Goal: Task Accomplishment & Management: Manage account settings

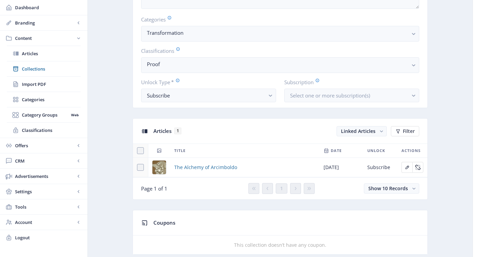
scroll to position [246, 0]
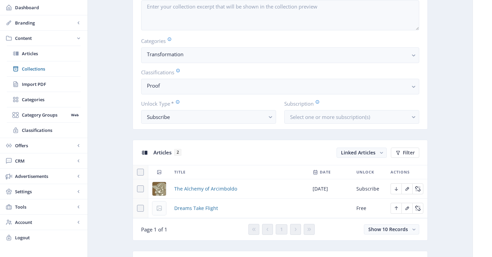
scroll to position [180, 0]
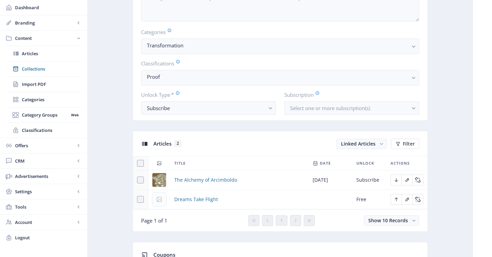
click at [207, 204] on td "Dreams Take Flight" at bounding box center [239, 199] width 138 height 19
click at [202, 200] on span "Dreams Take Flight" at bounding box center [196, 200] width 44 height 8
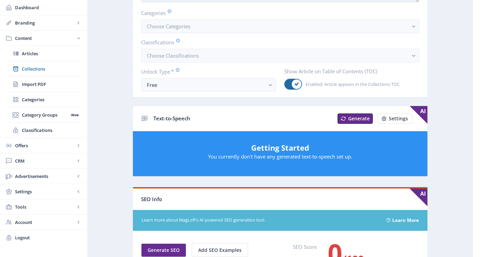
scroll to position [123, 0]
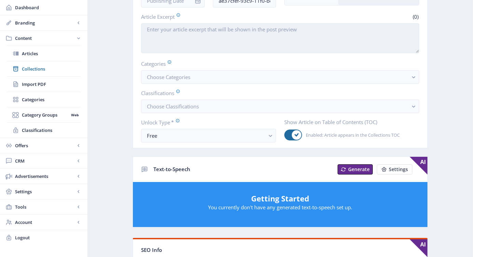
click at [210, 152] on div "Export Generate Post Dreams Take Flight Open in Editor Delete Title * (18) Drea…" at bounding box center [279, 230] width 295 height 637
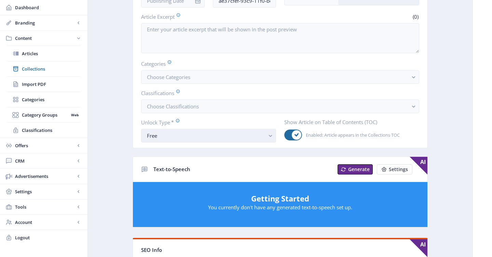
click at [204, 137] on div "Free" at bounding box center [206, 136] width 118 height 8
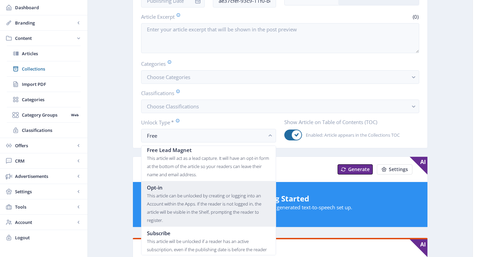
scroll to position [35, 0]
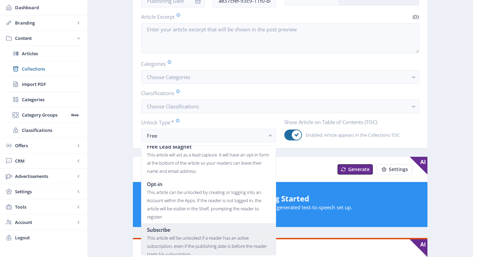
click at [181, 240] on div "This article will be unlocked if a reader has an active subscription, even if t…" at bounding box center [208, 246] width 123 height 25
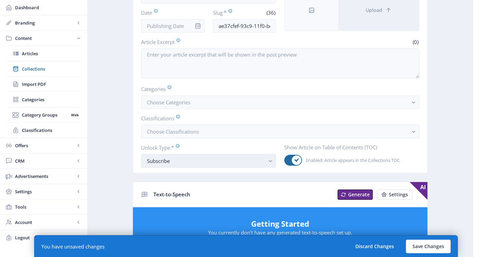
scroll to position [69, 0]
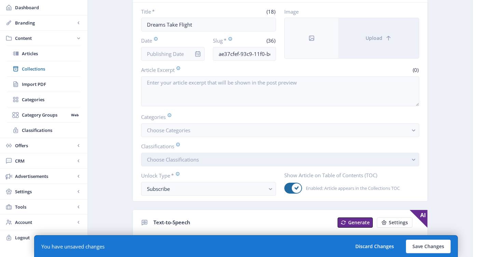
click at [203, 155] on button "Choose Classifications" at bounding box center [280, 160] width 278 height 14
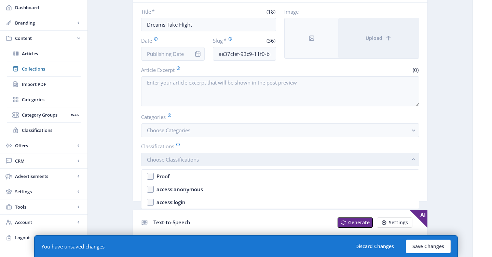
scroll to position [0, 0]
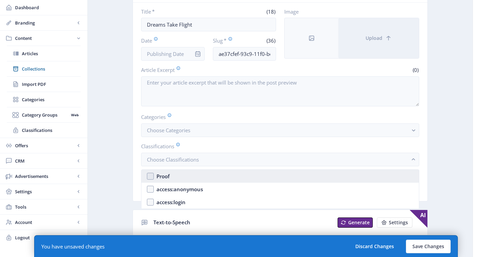
click at [203, 173] on nb-option "Proof" at bounding box center [279, 176] width 277 height 13
checkbox input "true"
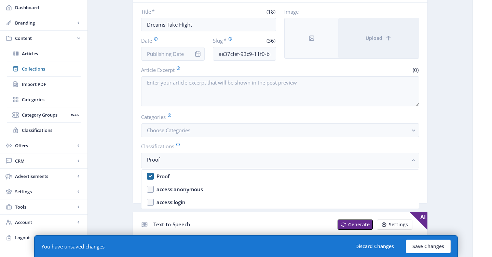
click at [197, 55] on icon "info" at bounding box center [197, 54] width 7 height 7
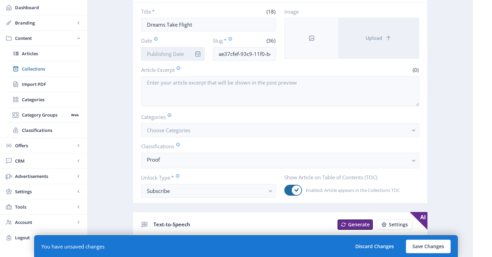
click at [189, 53] on input "Date" at bounding box center [172, 54] width 63 height 14
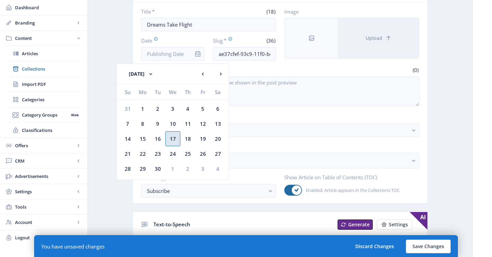
click at [175, 138] on div "17" at bounding box center [172, 138] width 15 height 15
type input "[DATE]"
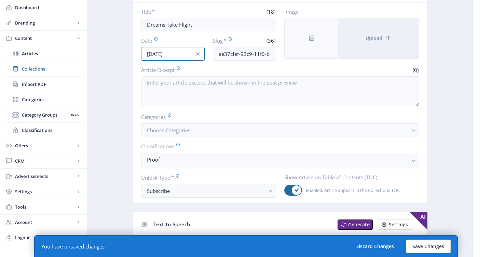
scroll to position [55, 0]
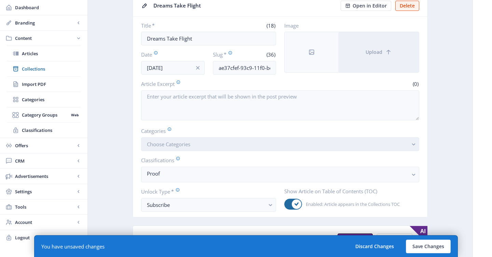
click at [215, 147] on button "Choose Categories" at bounding box center [280, 145] width 278 height 14
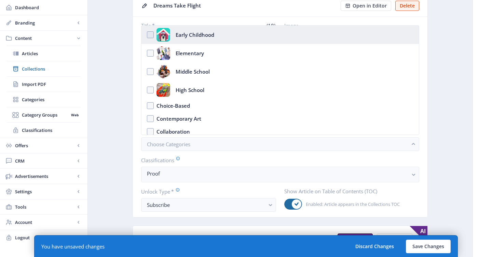
click at [194, 31] on div "Early Childhood" at bounding box center [194, 35] width 39 height 14
checkbox input "true"
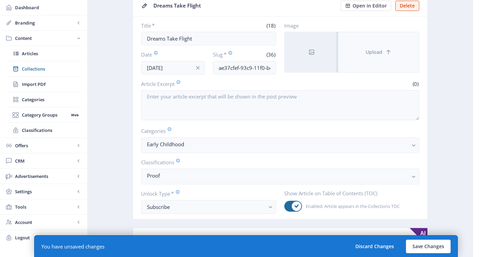
click at [385, 52] on icon at bounding box center [388, 52] width 7 height 7
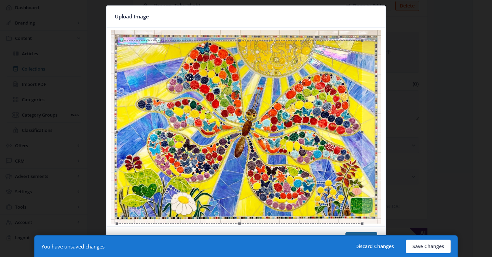
drag, startPoint x: 375, startPoint y: 31, endPoint x: 361, endPoint y: 49, distance: 22.5
click at [361, 49] on div at bounding box center [239, 132] width 245 height 184
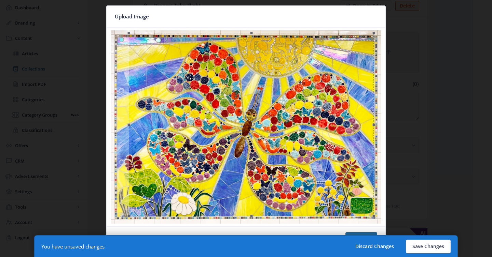
drag, startPoint x: 343, startPoint y: 65, endPoint x: 354, endPoint y: 58, distance: 12.9
click at [354, 58] on div at bounding box center [251, 125] width 245 height 184
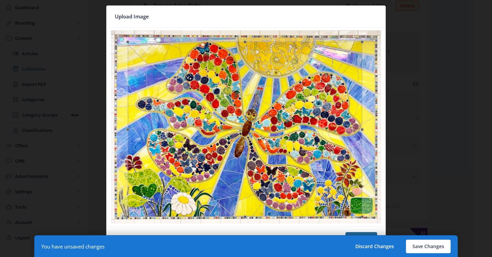
drag, startPoint x: 372, startPoint y: 33, endPoint x: 360, endPoint y: 50, distance: 20.0
click at [360, 50] on div at bounding box center [245, 130] width 234 height 176
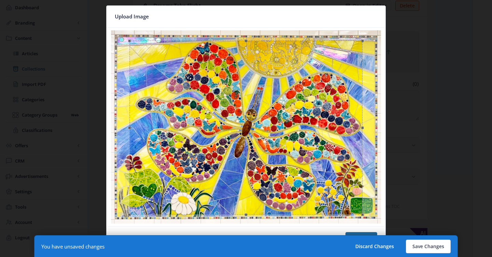
click at [346, 56] on div at bounding box center [245, 128] width 233 height 175
click at [367, 234] on button "Confirm" at bounding box center [361, 239] width 32 height 14
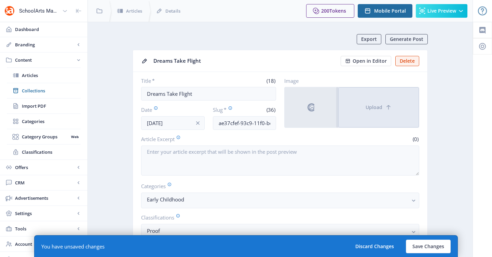
scroll to position [55, 0]
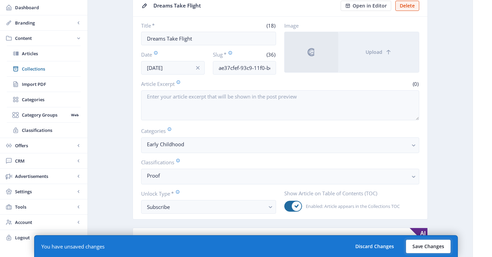
click at [425, 249] on button "Save Changes" at bounding box center [428, 247] width 45 height 14
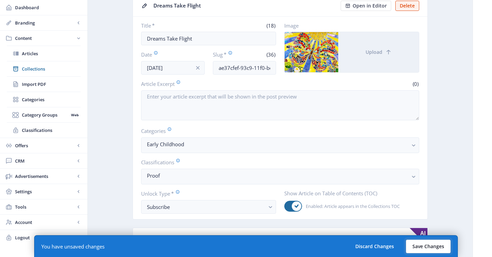
click at [431, 244] on button "Save Changes" at bounding box center [428, 247] width 45 height 14
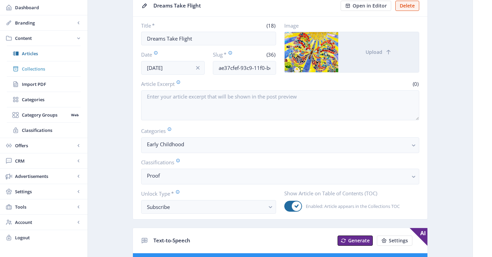
click at [52, 67] on span "Collections" at bounding box center [51, 69] width 59 height 7
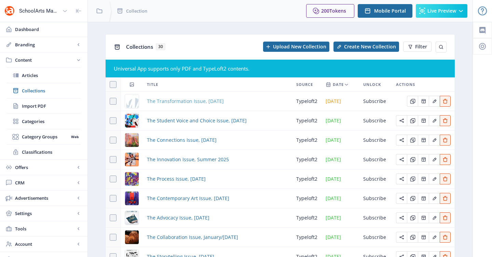
click at [220, 100] on span "The Transformation Issue, [DATE]" at bounding box center [185, 101] width 77 height 8
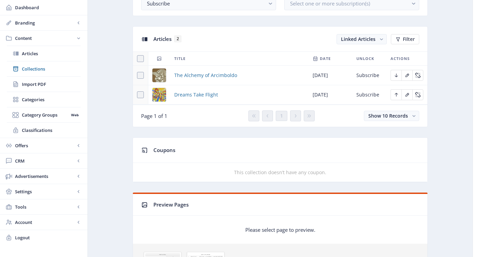
scroll to position [284, 0]
